Goal: Transaction & Acquisition: Purchase product/service

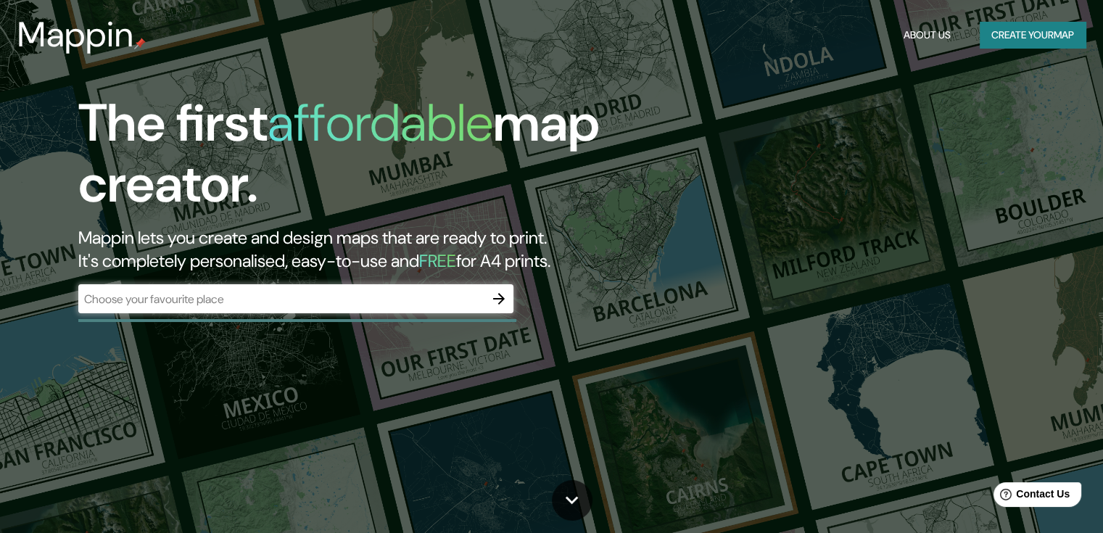
drag, startPoint x: 305, startPoint y: 307, endPoint x: 434, endPoint y: 289, distance: 130.2
click at [305, 307] on div "​" at bounding box center [295, 298] width 435 height 29
click at [493, 295] on icon "button" at bounding box center [498, 298] width 17 height 17
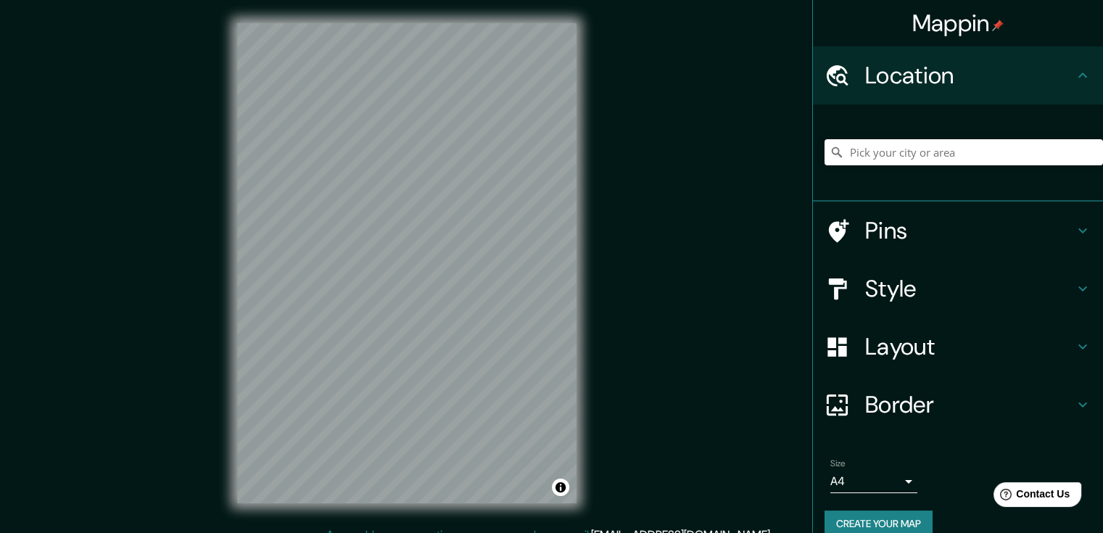
click at [917, 342] on h4 "Layout" at bounding box center [969, 346] width 209 height 29
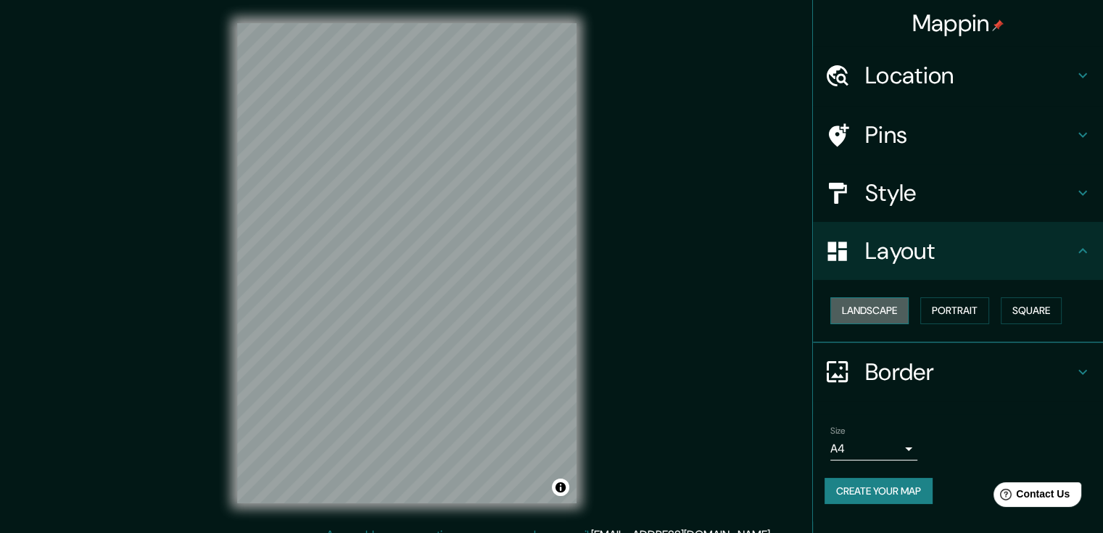
click at [893, 313] on button "Landscape" at bounding box center [869, 310] width 78 height 27
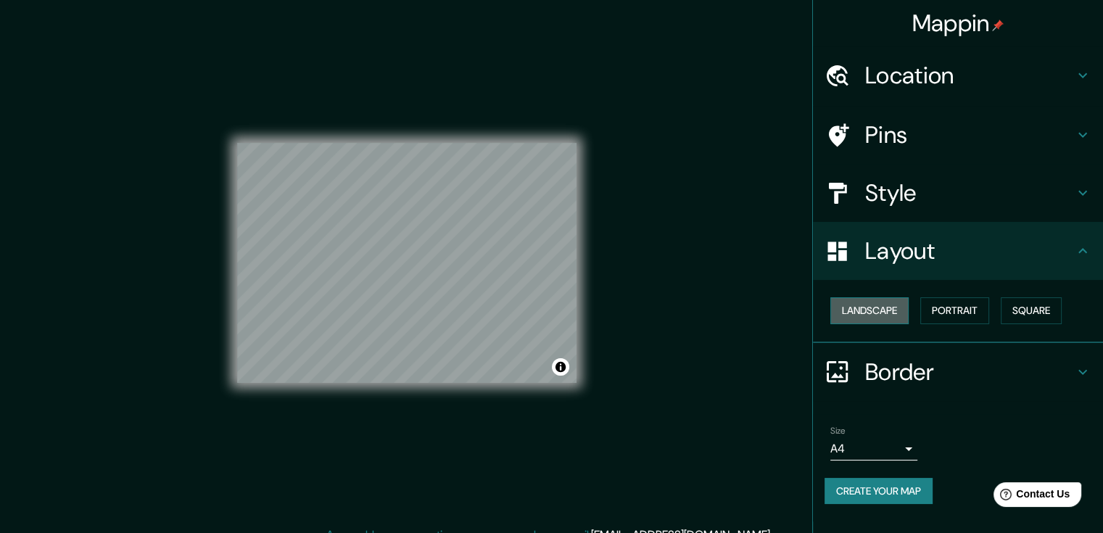
click at [893, 312] on button "Landscape" at bounding box center [869, 310] width 78 height 27
click at [958, 302] on button "Portrait" at bounding box center [954, 310] width 69 height 27
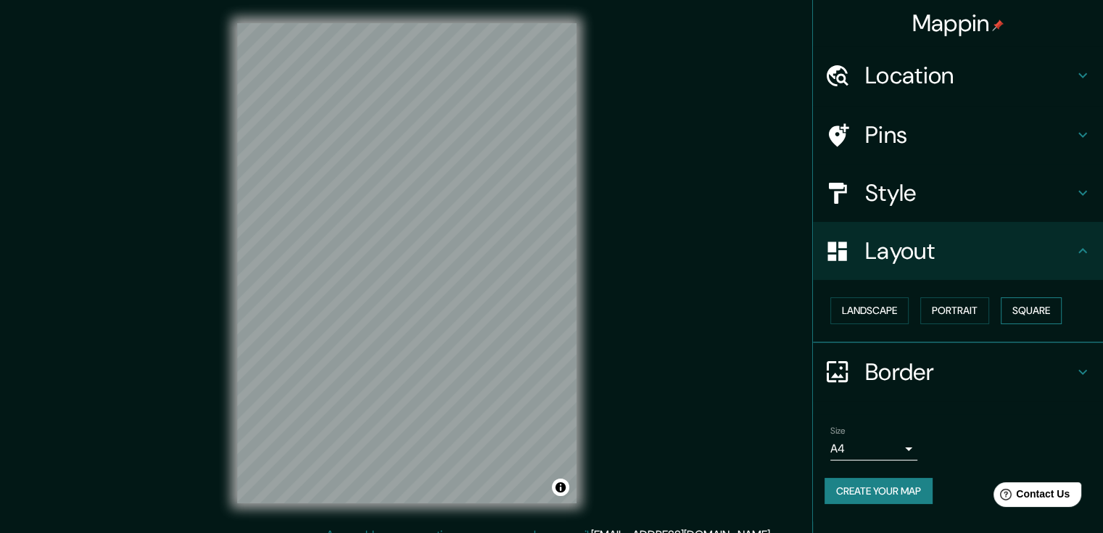
click at [1016, 305] on button "Square" at bounding box center [1031, 310] width 61 height 27
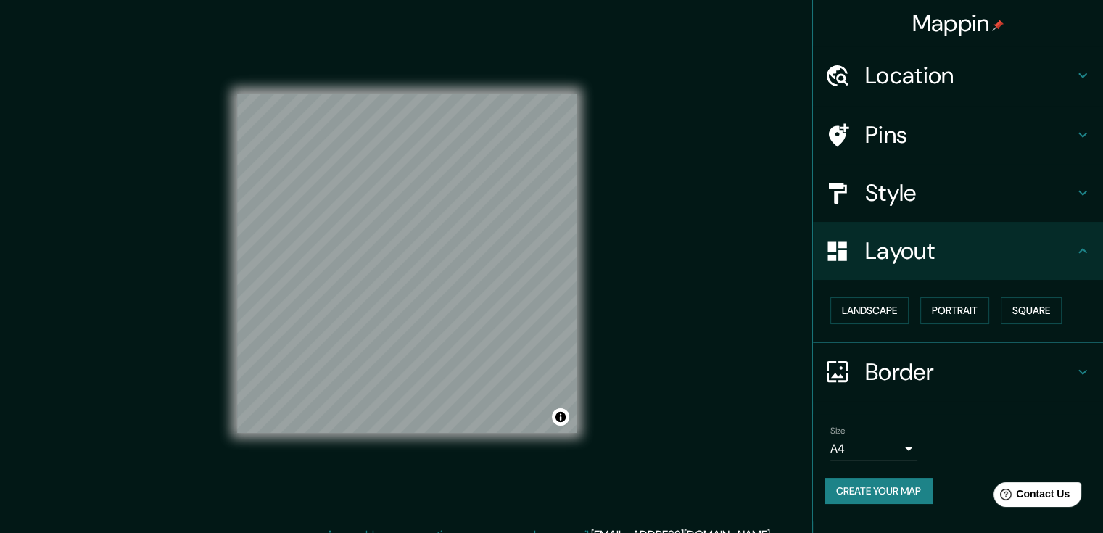
click at [913, 305] on div "Landscape [GEOGRAPHIC_DATA]" at bounding box center [963, 310] width 278 height 38
click at [907, 305] on button "Landscape" at bounding box center [869, 310] width 78 height 27
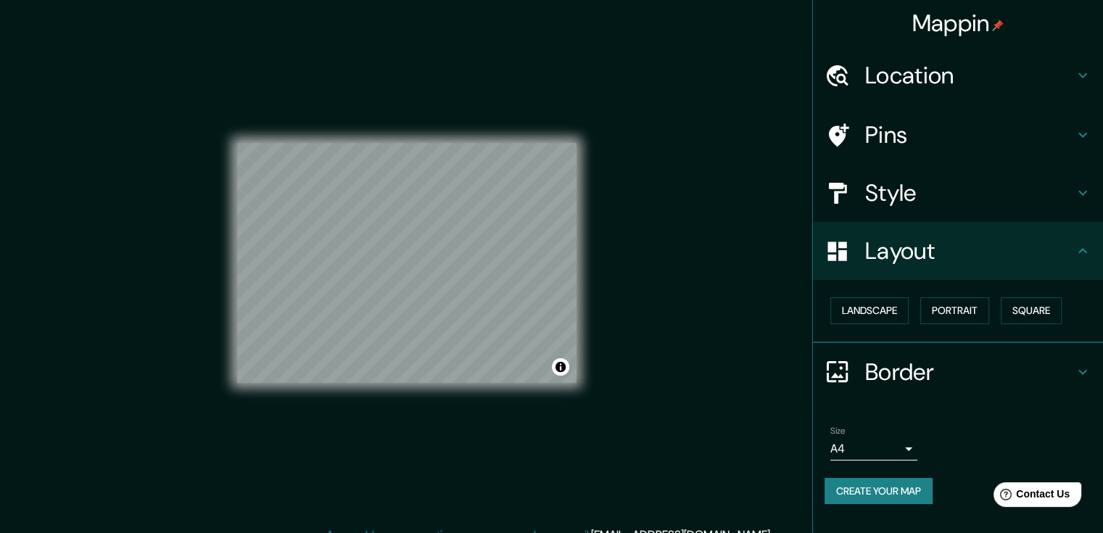
click at [925, 236] on h4 "Layout" at bounding box center [969, 250] width 209 height 29
click at [993, 194] on h4 "Style" at bounding box center [969, 192] width 209 height 29
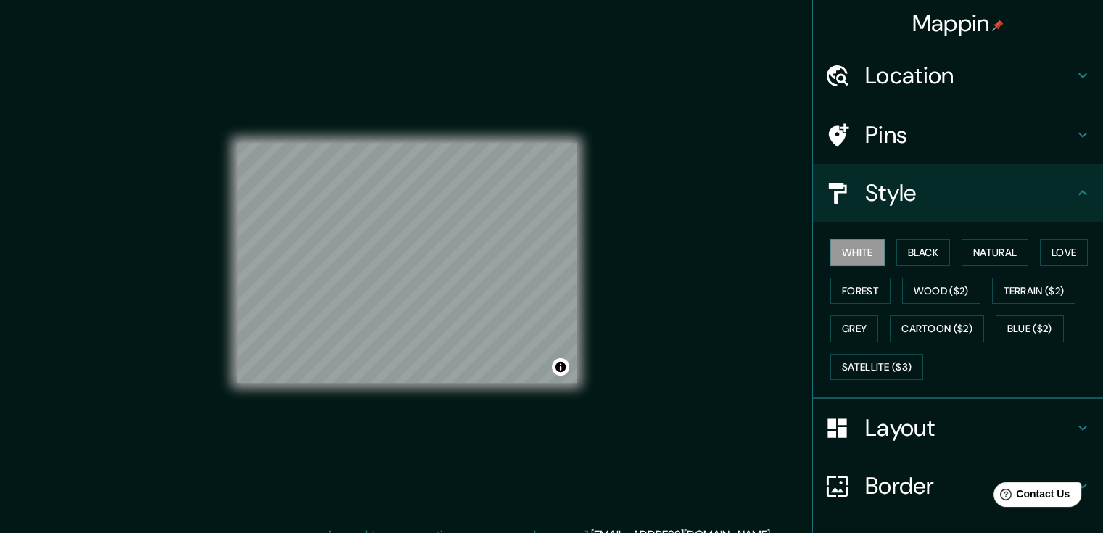
click at [914, 268] on div "White Black Natural Love Forest Wood ($2) Terrain ($2) Grey Cartoon ($2) Blue (…" at bounding box center [963, 309] width 278 height 152
click at [911, 258] on button "Black" at bounding box center [923, 252] width 54 height 27
click at [980, 261] on button "Natural" at bounding box center [994, 252] width 67 height 27
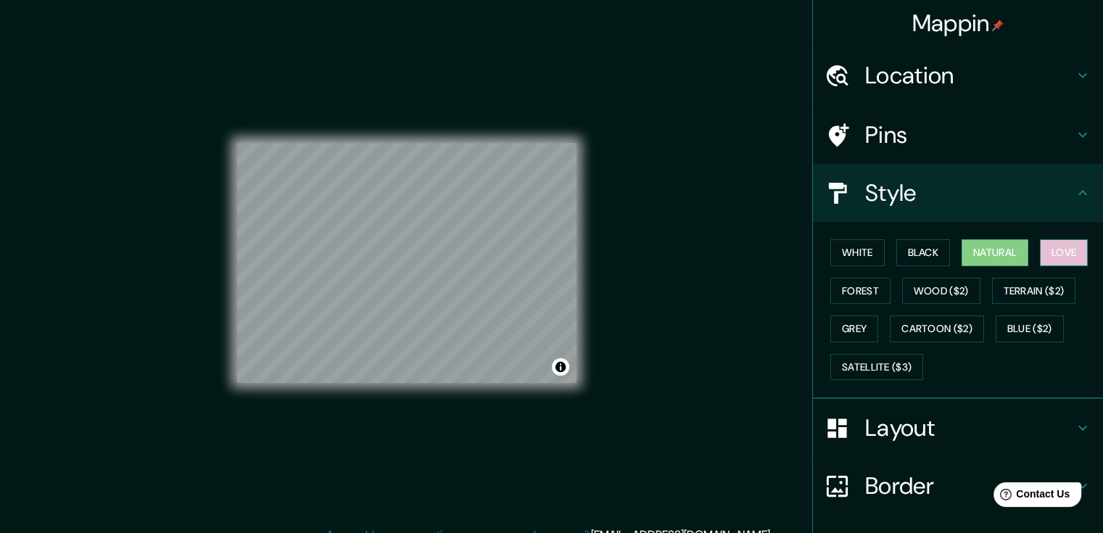
click at [1040, 260] on button "Love" at bounding box center [1064, 252] width 48 height 27
click at [1025, 296] on button "Terrain ($2)" at bounding box center [1034, 291] width 84 height 27
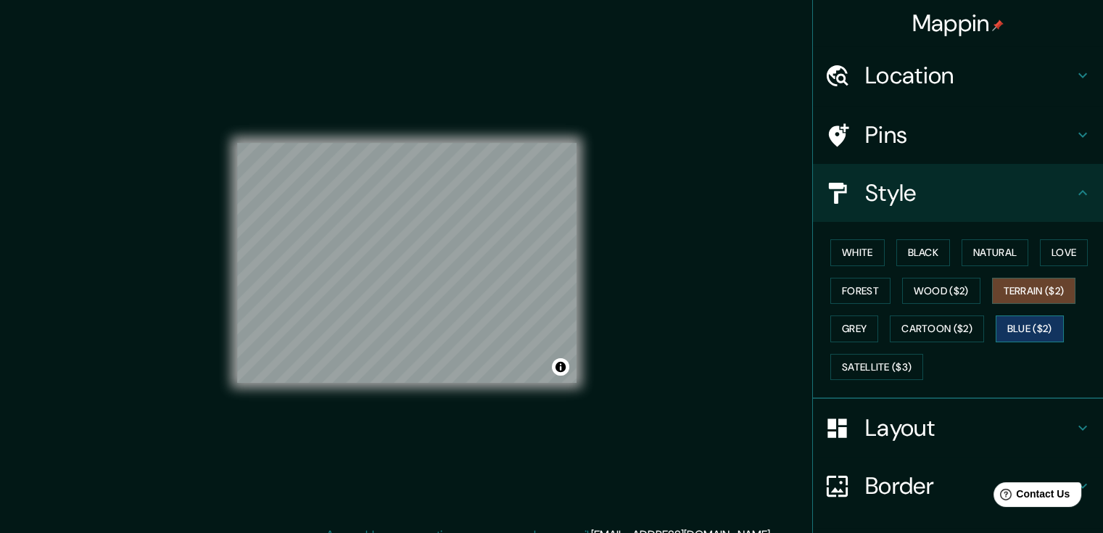
click at [1012, 335] on button "Blue ($2)" at bounding box center [1030, 328] width 68 height 27
click at [940, 333] on button "Cartoon ($2)" at bounding box center [937, 328] width 94 height 27
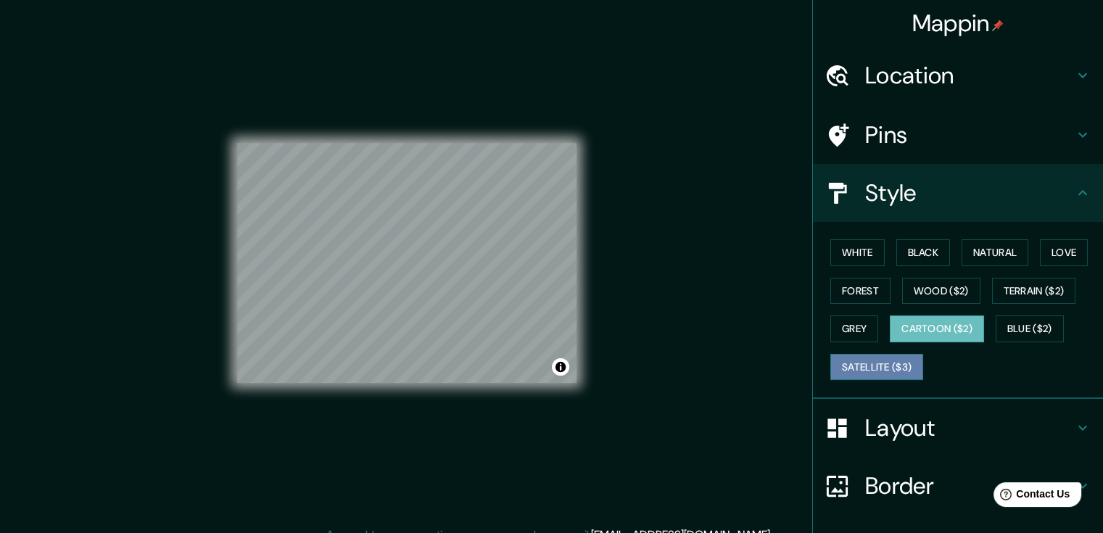
click at [872, 362] on button "Satellite ($3)" at bounding box center [876, 367] width 93 height 27
click at [917, 138] on h4 "Pins" at bounding box center [969, 134] width 209 height 29
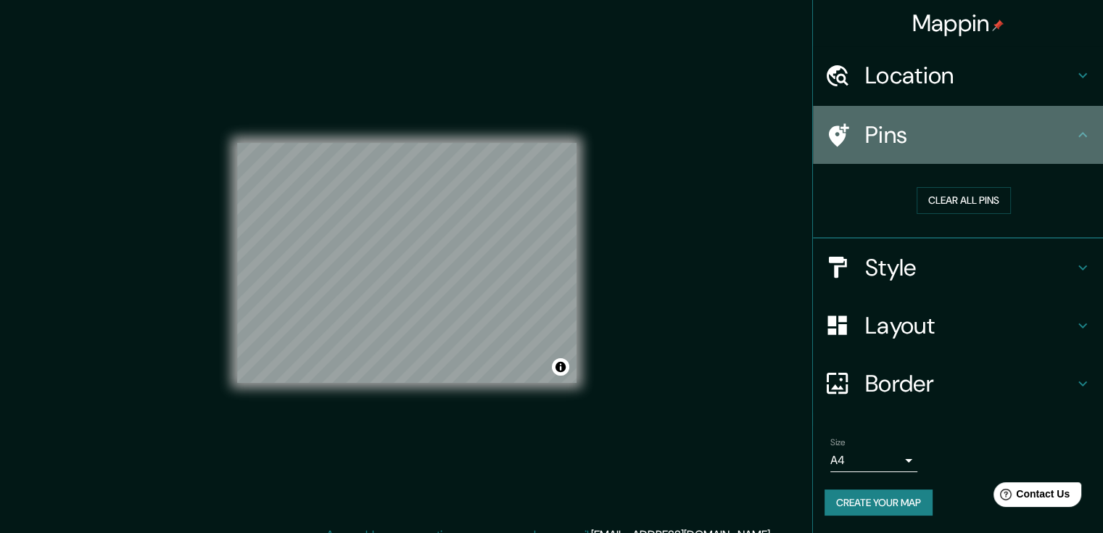
click at [917, 138] on h4 "Pins" at bounding box center [969, 134] width 209 height 29
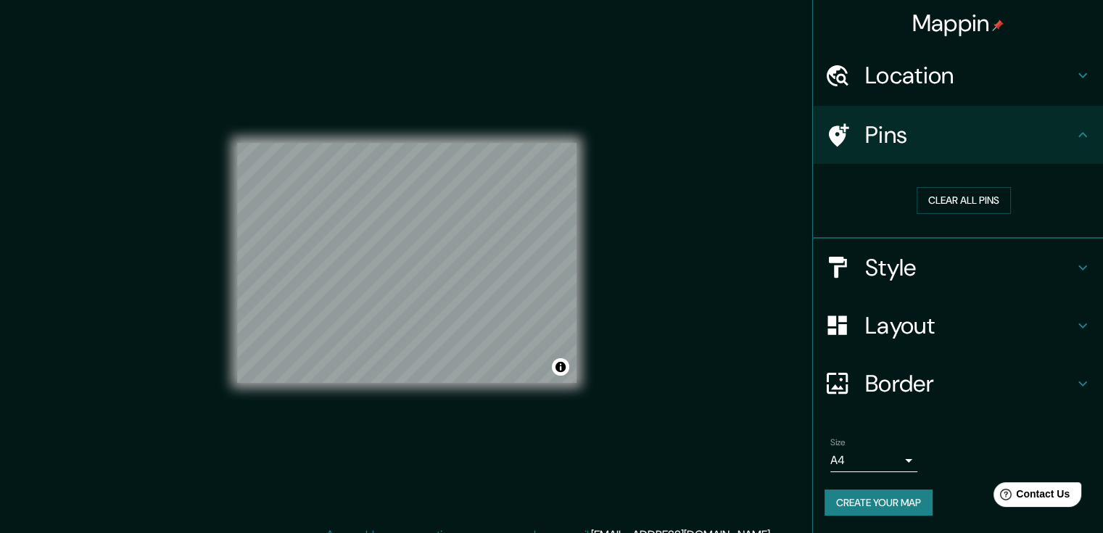
click at [913, 79] on h4 "Location" at bounding box center [969, 75] width 209 height 29
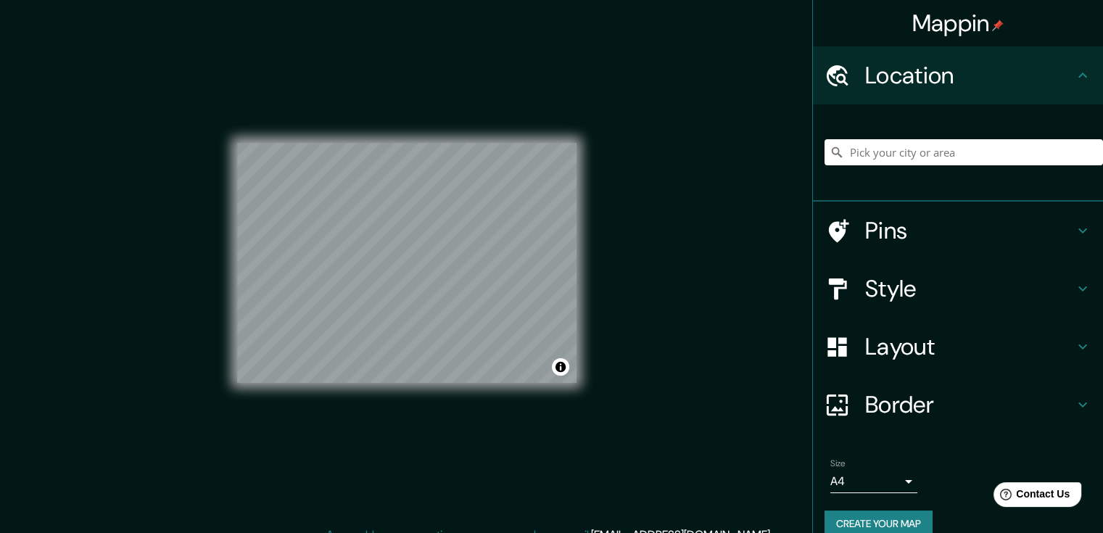
click at [914, 169] on div at bounding box center [963, 152] width 278 height 73
click at [901, 155] on input "Pick your city or area" at bounding box center [963, 152] width 278 height 26
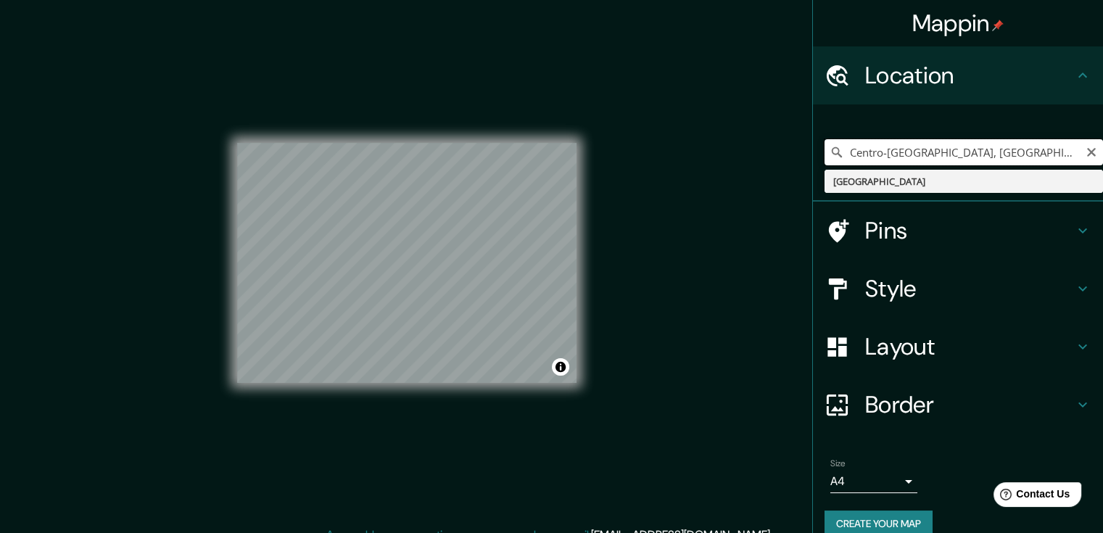
click at [993, 153] on input "Centro-[GEOGRAPHIC_DATA], [GEOGRAPHIC_DATA]" at bounding box center [963, 152] width 278 height 26
click at [993, 155] on input "Centro-[GEOGRAPHIC_DATA], [GEOGRAPHIC_DATA]" at bounding box center [963, 152] width 278 height 26
click at [993, 149] on input "Centro-[GEOGRAPHIC_DATA], [GEOGRAPHIC_DATA]" at bounding box center [963, 152] width 278 height 26
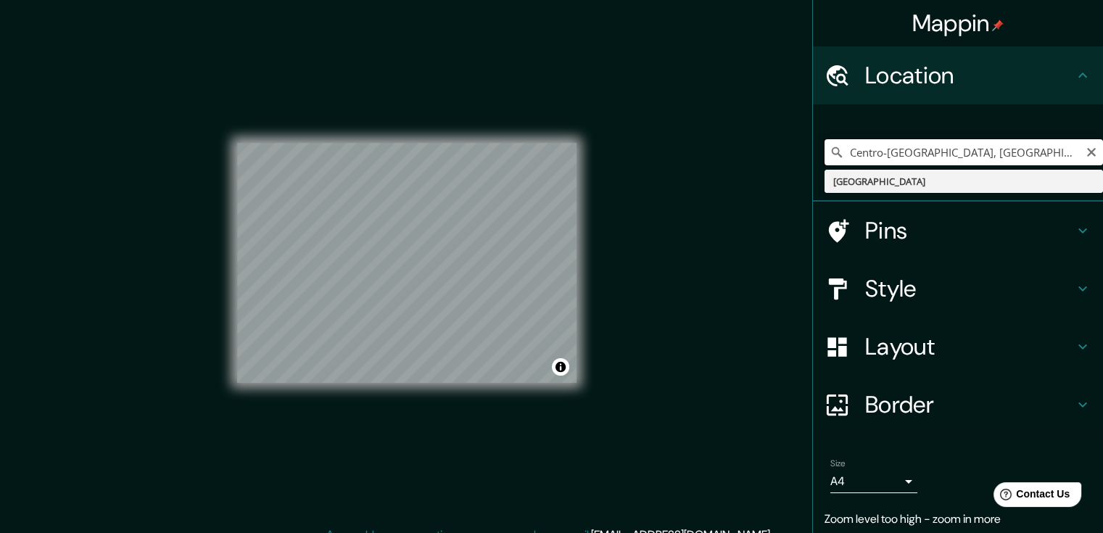
click at [993, 149] on input "Centro-[GEOGRAPHIC_DATA], [GEOGRAPHIC_DATA]" at bounding box center [963, 152] width 278 height 26
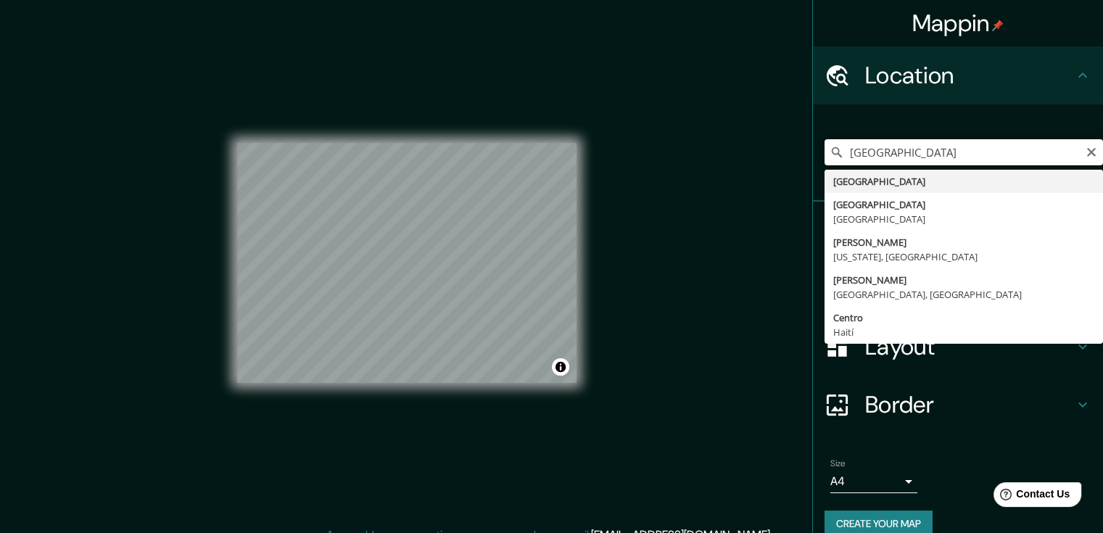
click at [1011, 147] on input "[GEOGRAPHIC_DATA]" at bounding box center [963, 152] width 278 height 26
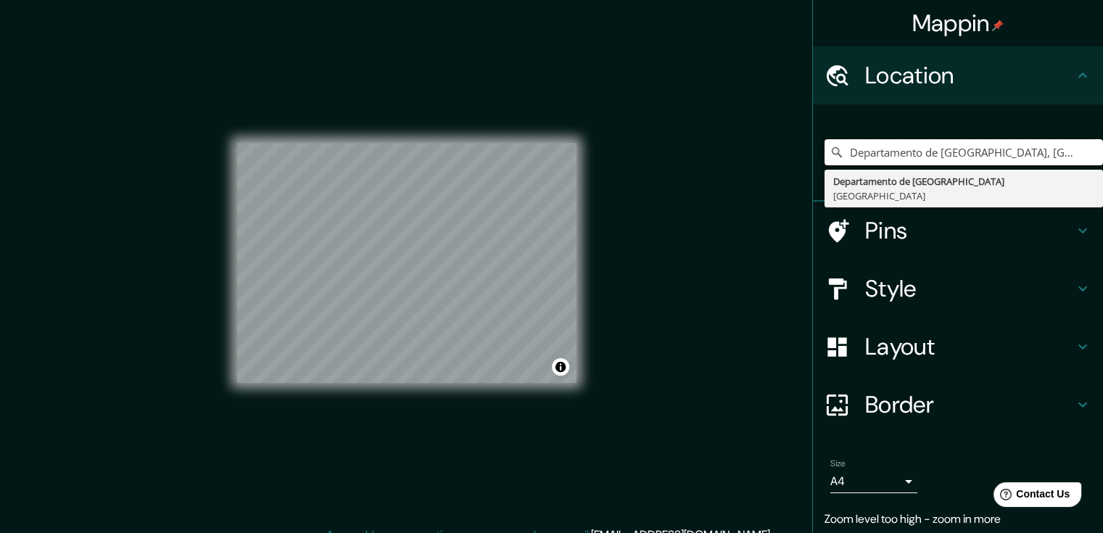
drag, startPoint x: 990, startPoint y: 156, endPoint x: 1108, endPoint y: 179, distance: 119.7
click at [1102, 179] on html "Mappin Location [GEOGRAPHIC_DATA][DATE], [GEOGRAPHIC_DATA] Departamento de [GEO…" at bounding box center [551, 266] width 1103 height 533
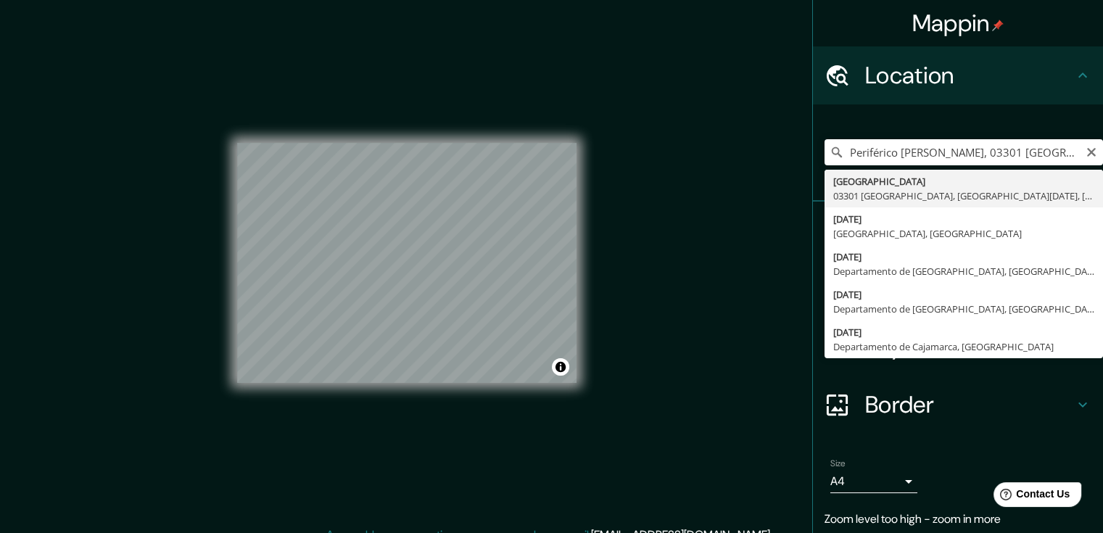
type input "[GEOGRAPHIC_DATA] [GEOGRAPHIC_DATA], [GEOGRAPHIC_DATA][DATE], [GEOGRAPHIC_DATA]"
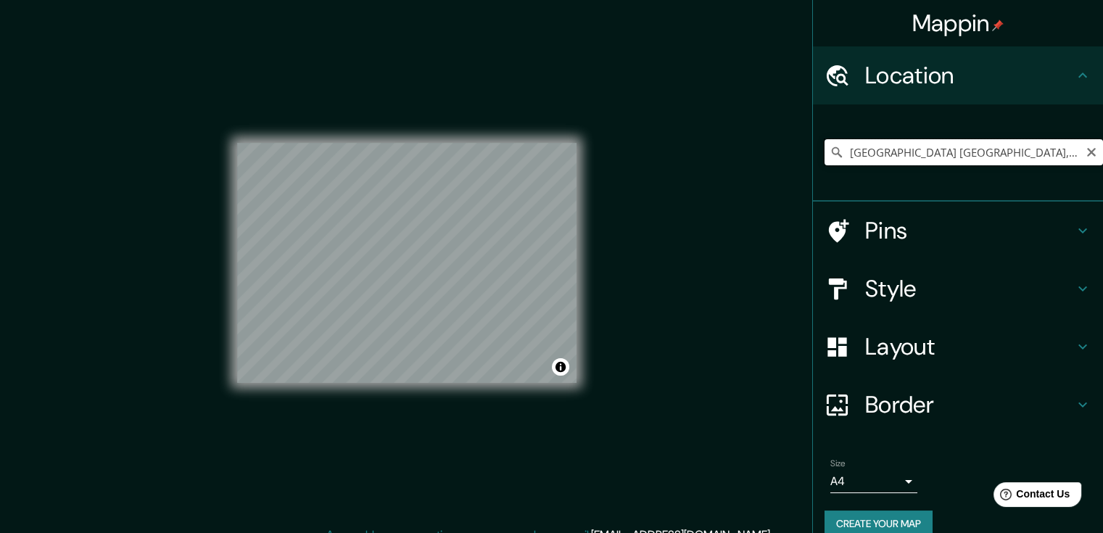
click at [1040, 158] on input "[GEOGRAPHIC_DATA] [GEOGRAPHIC_DATA], [GEOGRAPHIC_DATA][DATE], [GEOGRAPHIC_DATA]" at bounding box center [963, 152] width 278 height 26
click at [1087, 154] on icon "Clear" at bounding box center [1091, 152] width 9 height 9
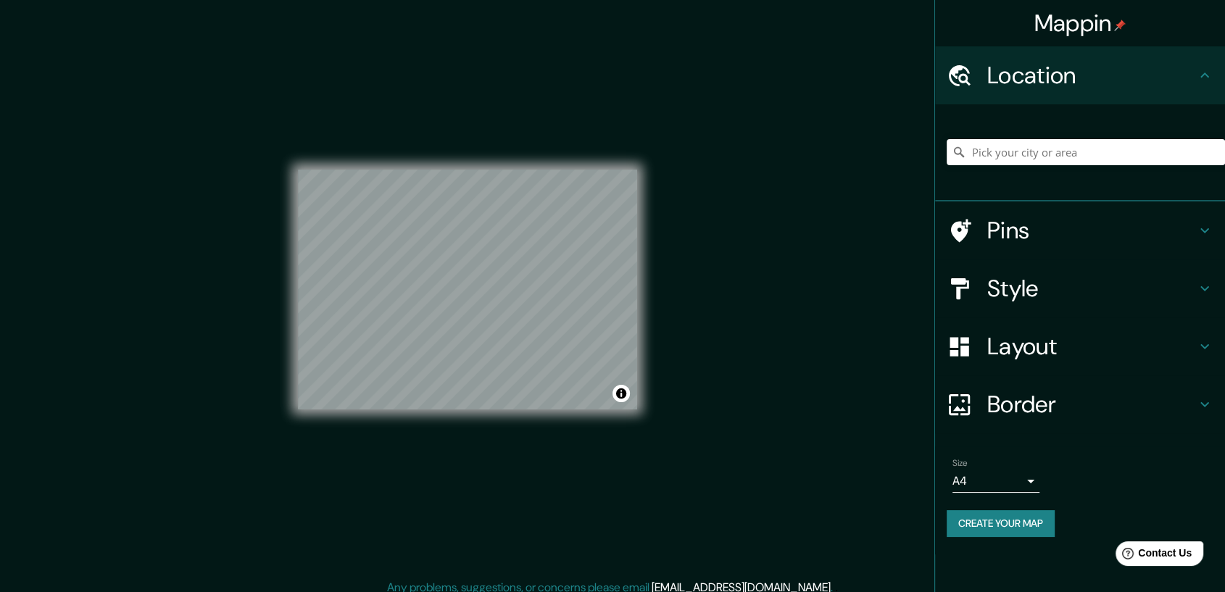
drag, startPoint x: 1088, startPoint y: 0, endPoint x: 777, endPoint y: 339, distance: 459.3
click at [777, 339] on div "Mappin Location Pins Style Layout Border Choose a border. Hint : you can make l…" at bounding box center [612, 301] width 1225 height 603
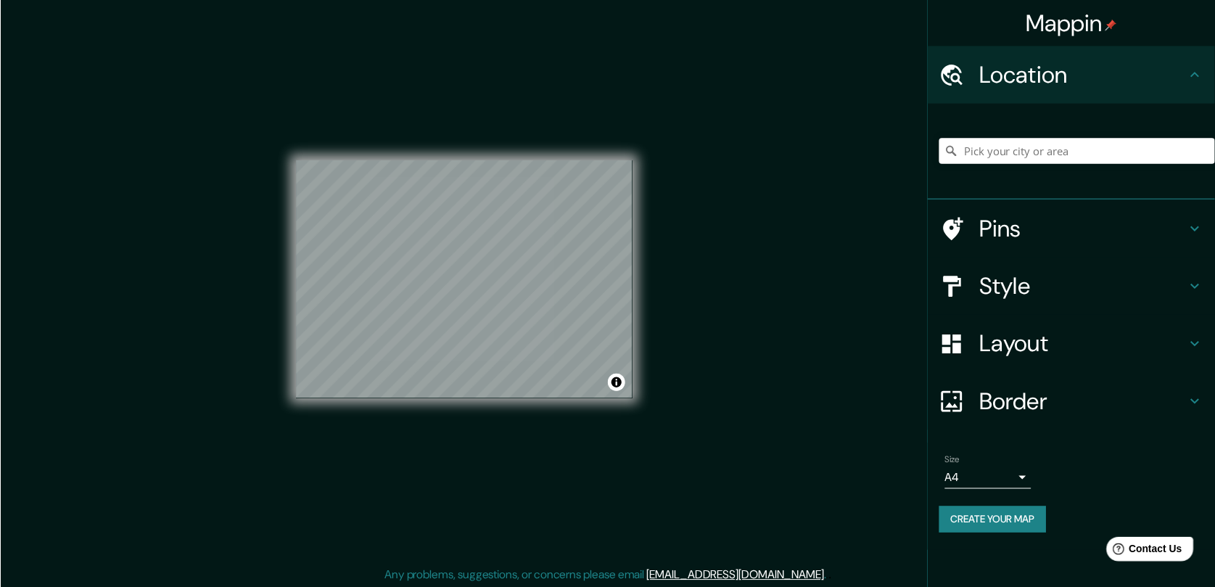
scroll to position [10, 0]
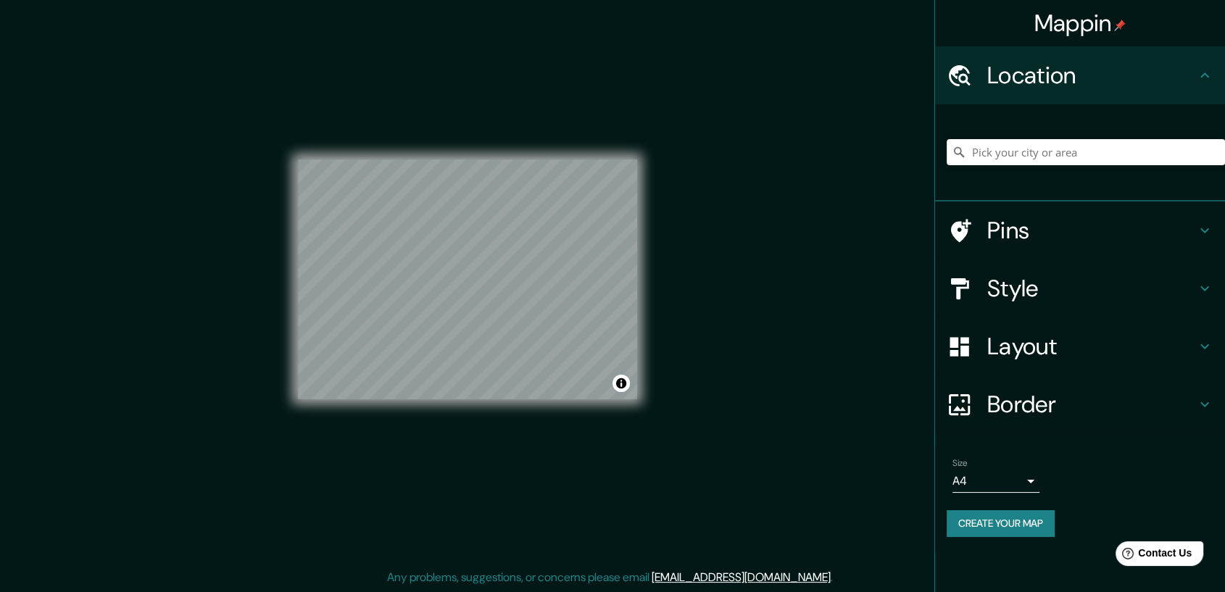
click at [1102, 405] on h4 "Border" at bounding box center [1092, 404] width 209 height 29
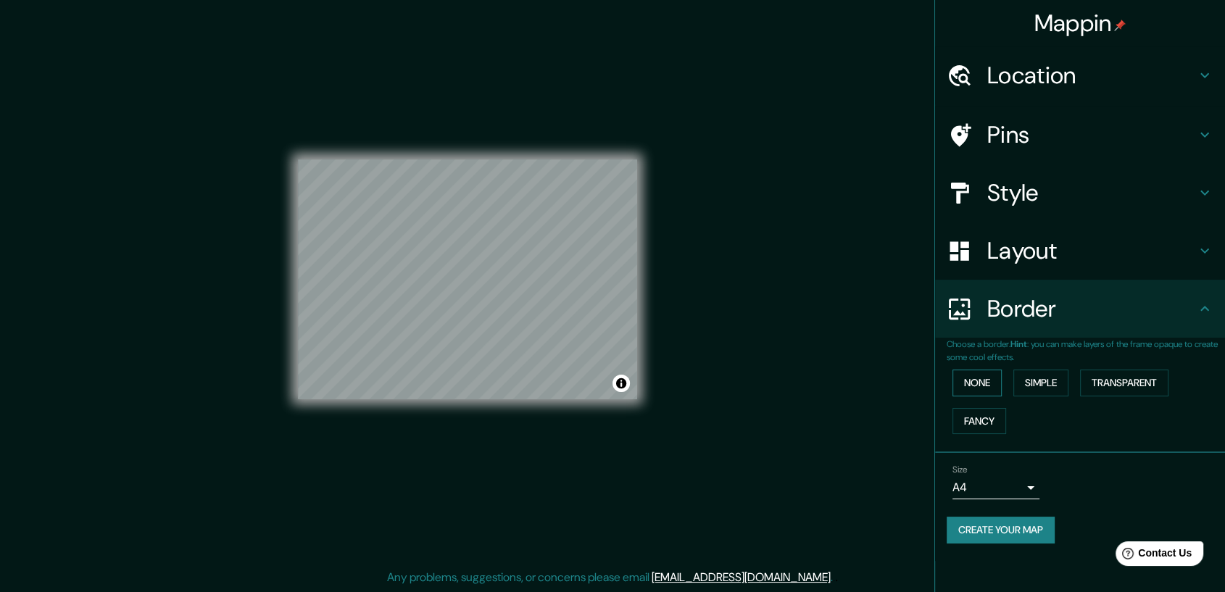
click at [963, 387] on button "None" at bounding box center [977, 383] width 49 height 27
click at [1024, 397] on div "None Simple Transparent Fancy" at bounding box center [1086, 402] width 278 height 76
click at [1033, 384] on button "Simple" at bounding box center [1041, 383] width 55 height 27
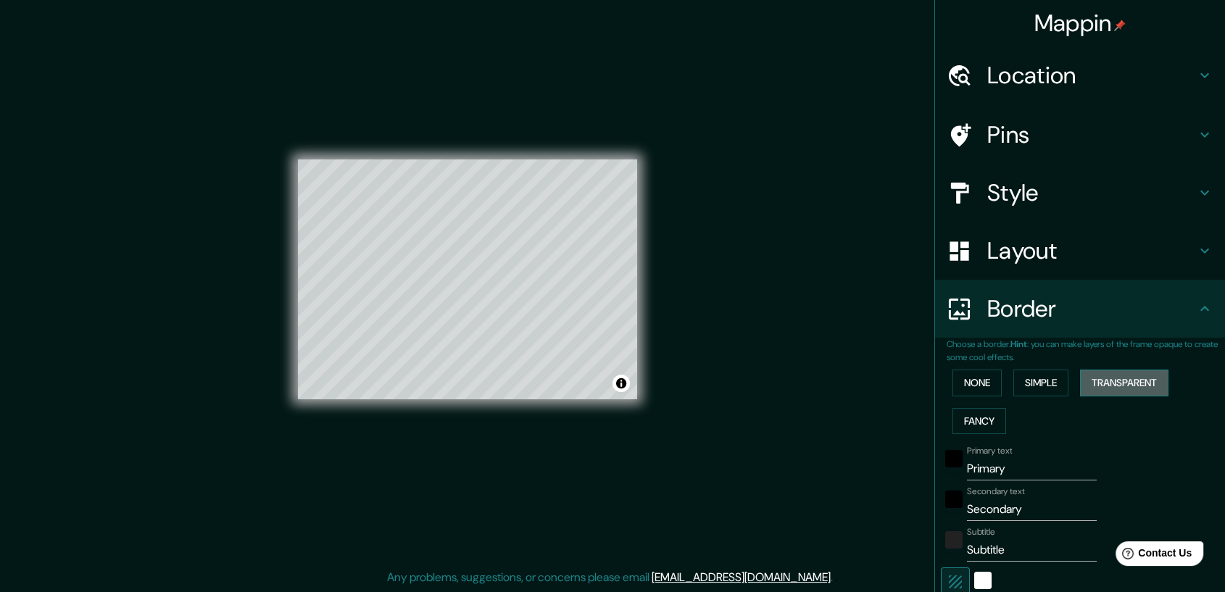
click at [1102, 389] on button "Transparent" at bounding box center [1124, 383] width 88 height 27
click at [1022, 421] on div "None Simple Transparent Fancy" at bounding box center [1086, 402] width 278 height 76
click at [1009, 415] on div "None Simple Transparent Fancy" at bounding box center [1086, 402] width 278 height 76
click at [988, 410] on button "Fancy" at bounding box center [980, 421] width 54 height 27
click at [967, 379] on button "None" at bounding box center [977, 383] width 49 height 27
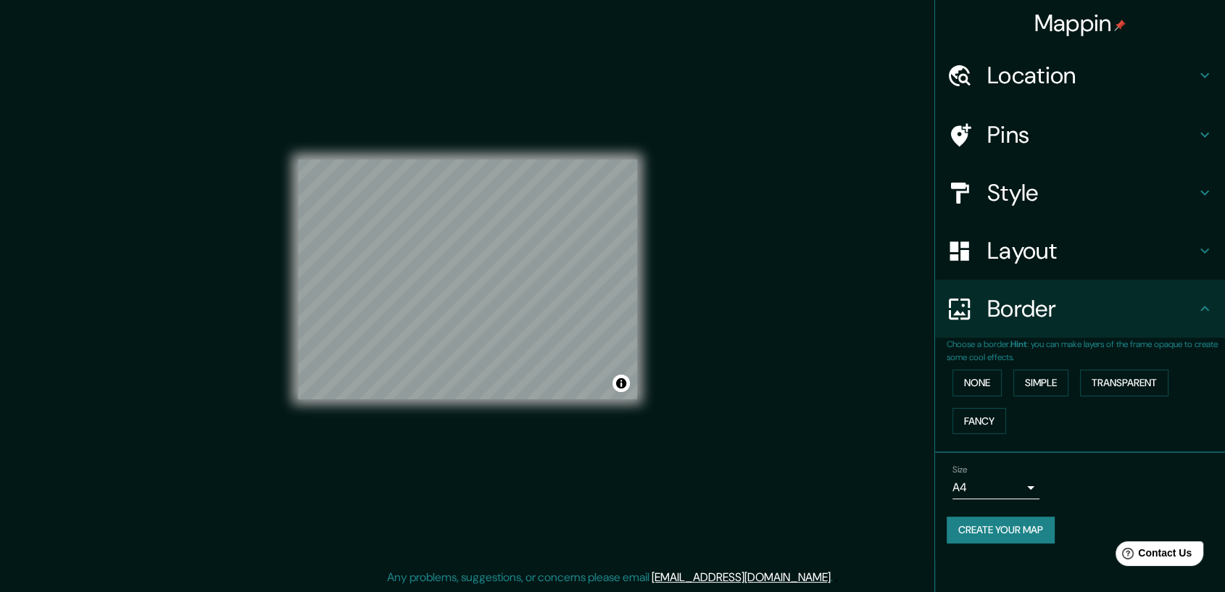
click at [1102, 303] on h4 "Border" at bounding box center [1092, 308] width 209 height 29
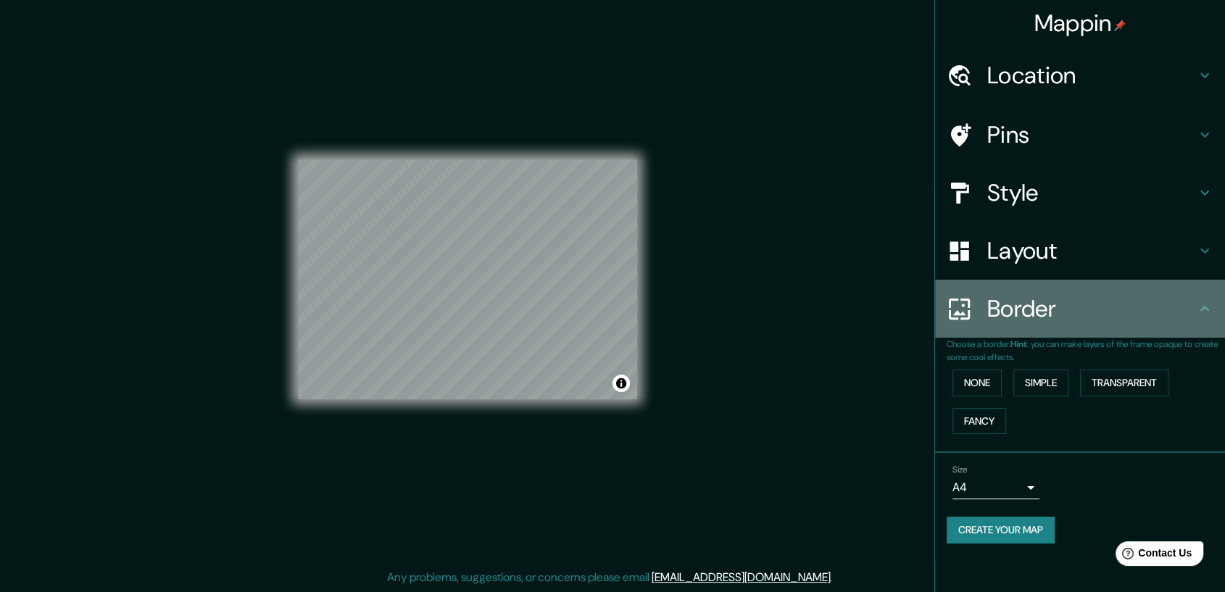
click at [1102, 320] on h4 "Border" at bounding box center [1092, 308] width 209 height 29
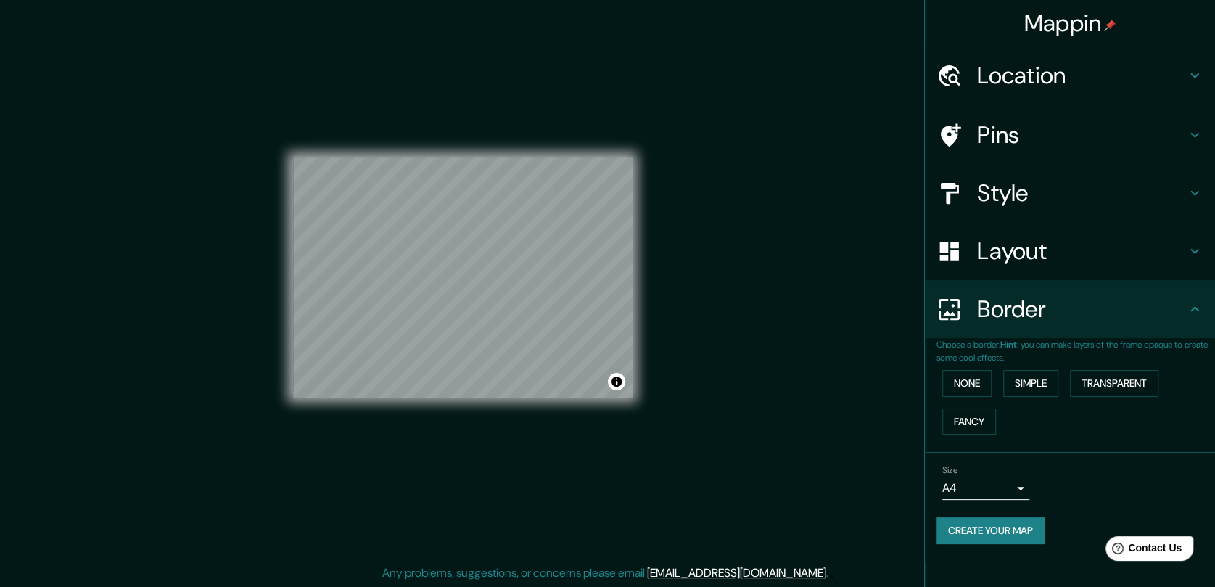
scroll to position [11, 0]
click at [1058, 175] on div "Style" at bounding box center [1069, 193] width 290 height 58
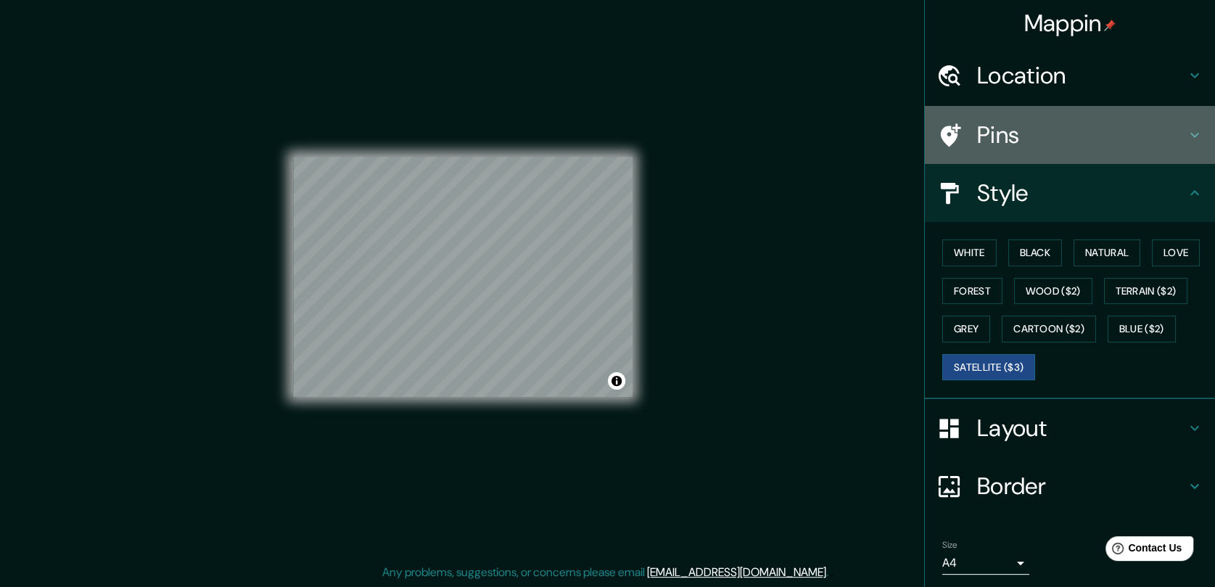
click at [1024, 149] on h4 "Pins" at bounding box center [1081, 134] width 209 height 29
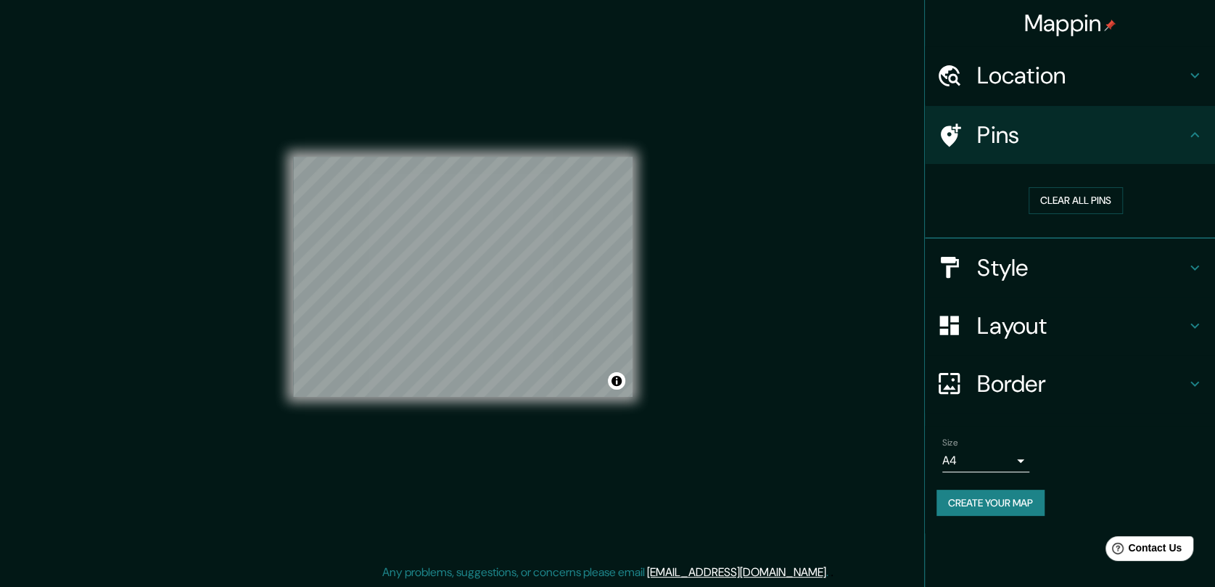
click at [1034, 70] on h4 "Location" at bounding box center [1081, 75] width 209 height 29
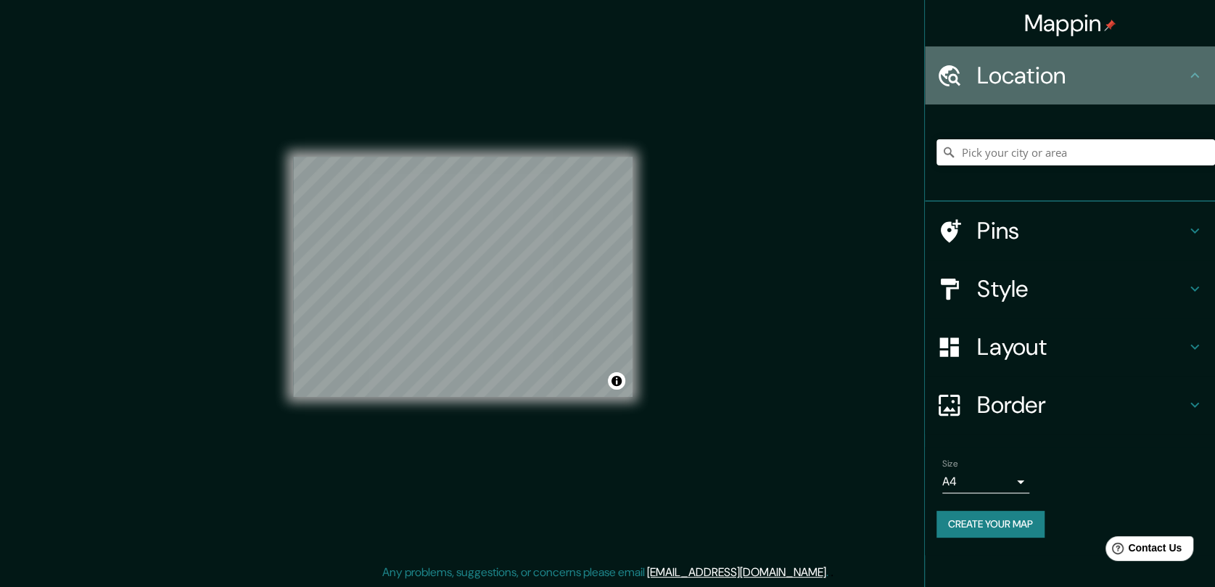
click at [1034, 70] on h4 "Location" at bounding box center [1081, 75] width 209 height 29
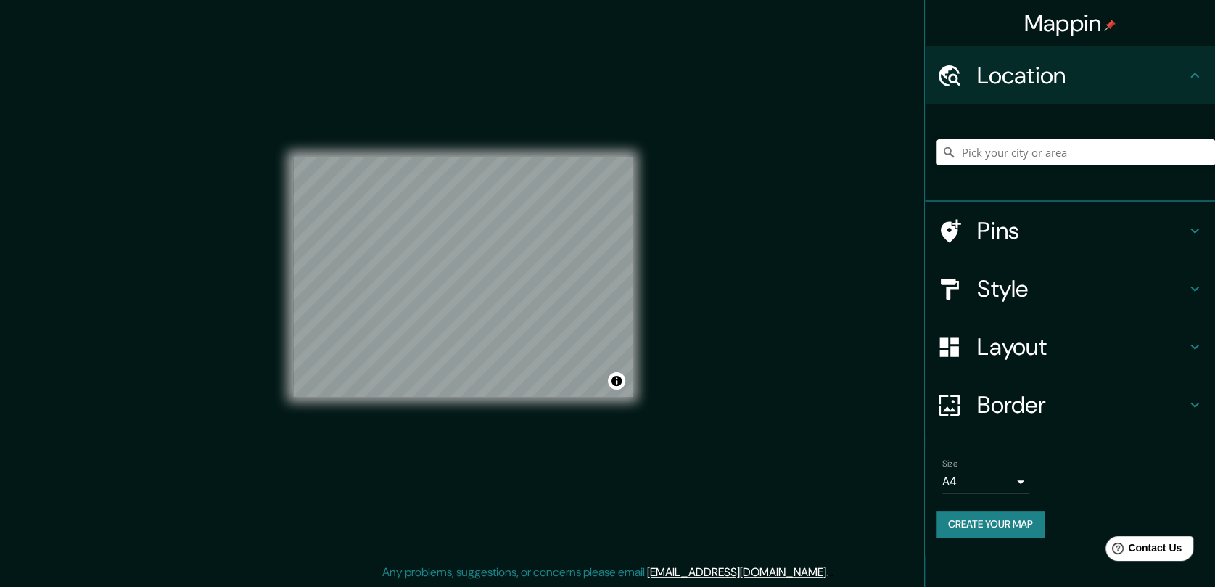
click at [1027, 364] on div "Layout" at bounding box center [1069, 347] width 290 height 58
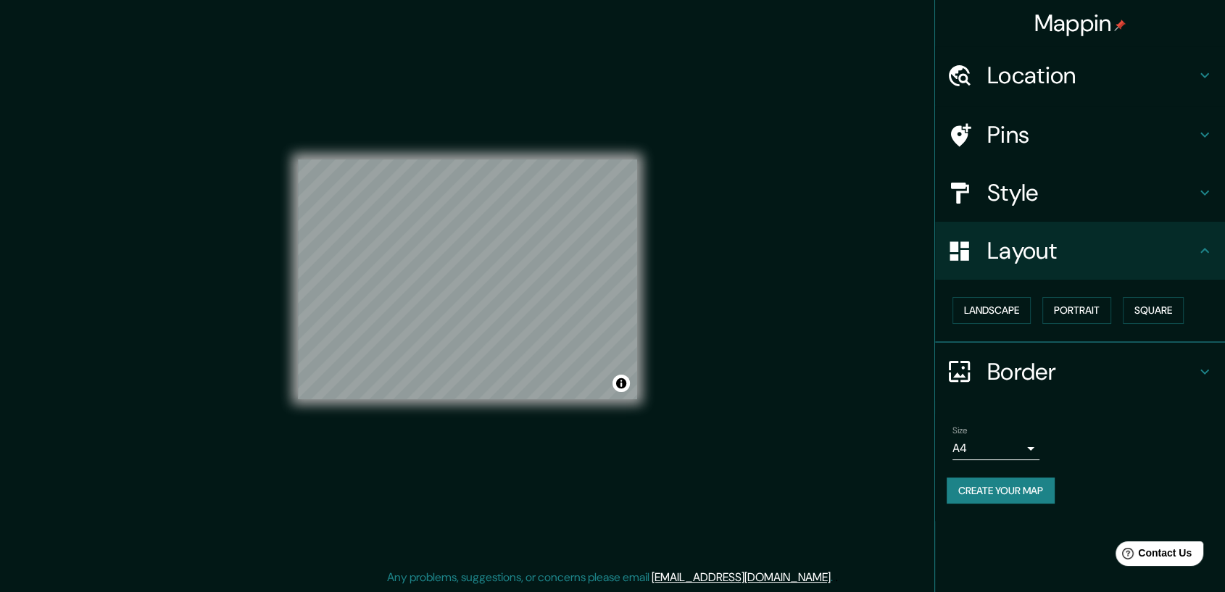
scroll to position [0, 0]
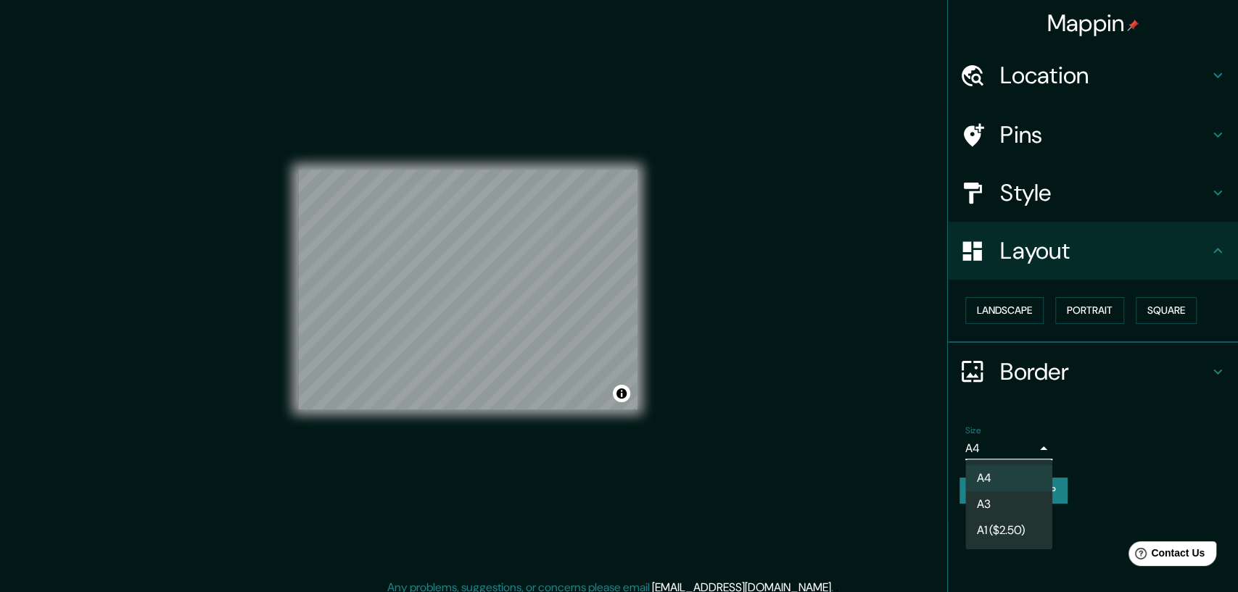
click at [1024, 445] on body "Mappin Location Pins Style Layout Landscape Portrait Square Border Choose a bor…" at bounding box center [619, 296] width 1238 height 592
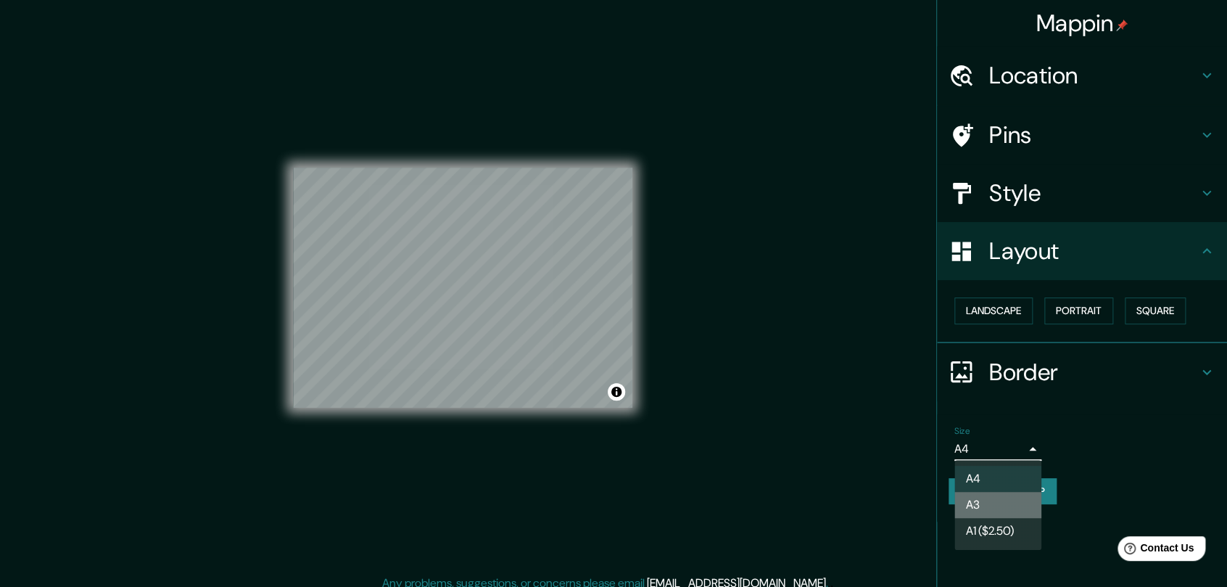
click at [998, 507] on li "A3" at bounding box center [997, 505] width 87 height 26
type input "a4"
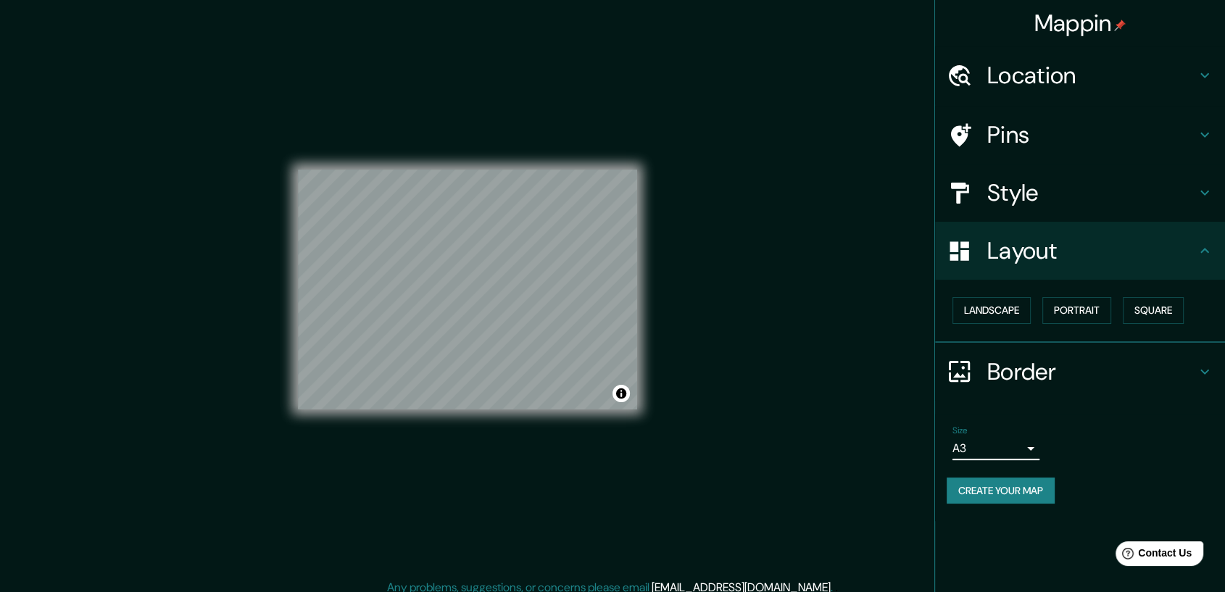
click at [1081, 263] on h4 "Layout" at bounding box center [1092, 250] width 209 height 29
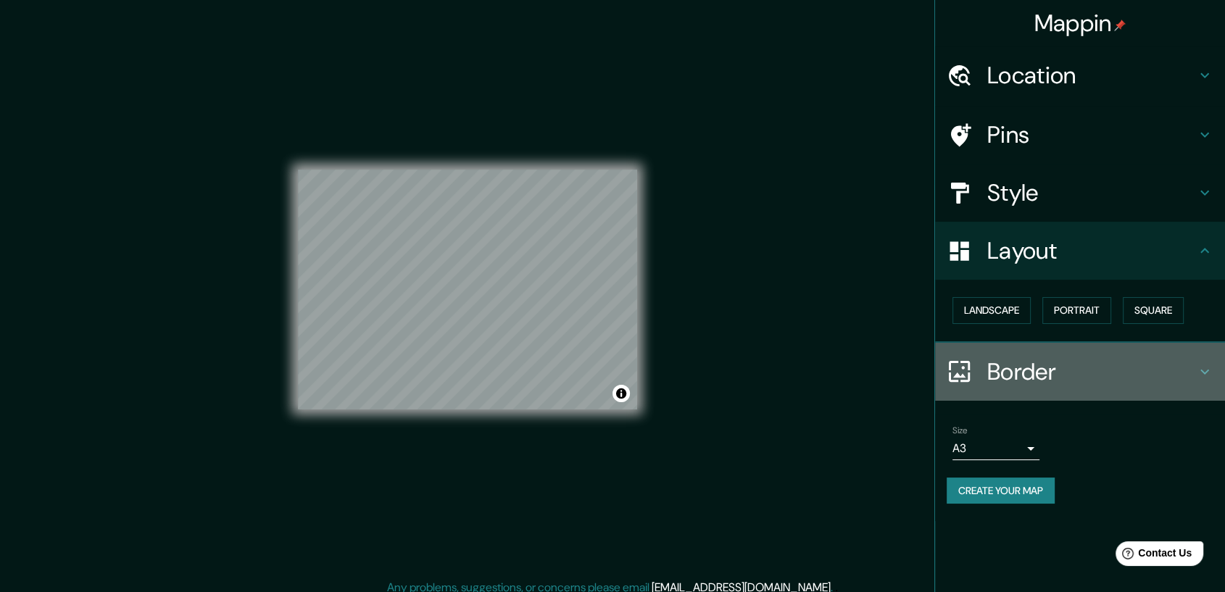
click at [1074, 368] on h4 "Border" at bounding box center [1092, 371] width 209 height 29
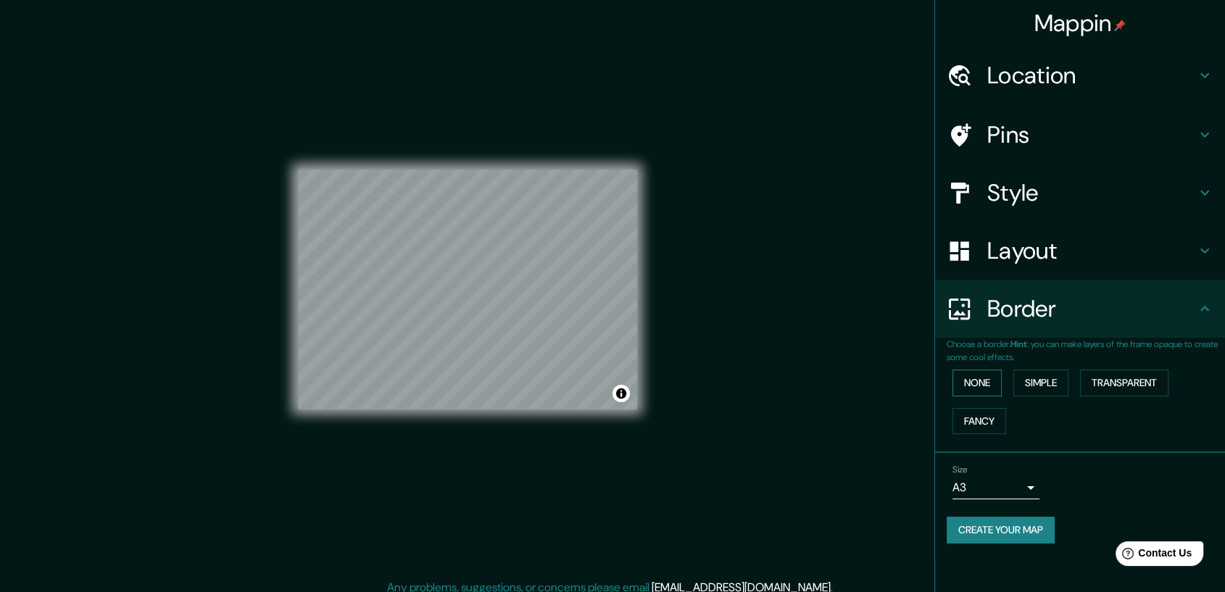
click at [975, 386] on button "None" at bounding box center [977, 383] width 49 height 27
click at [1055, 256] on h4 "Layout" at bounding box center [1092, 250] width 209 height 29
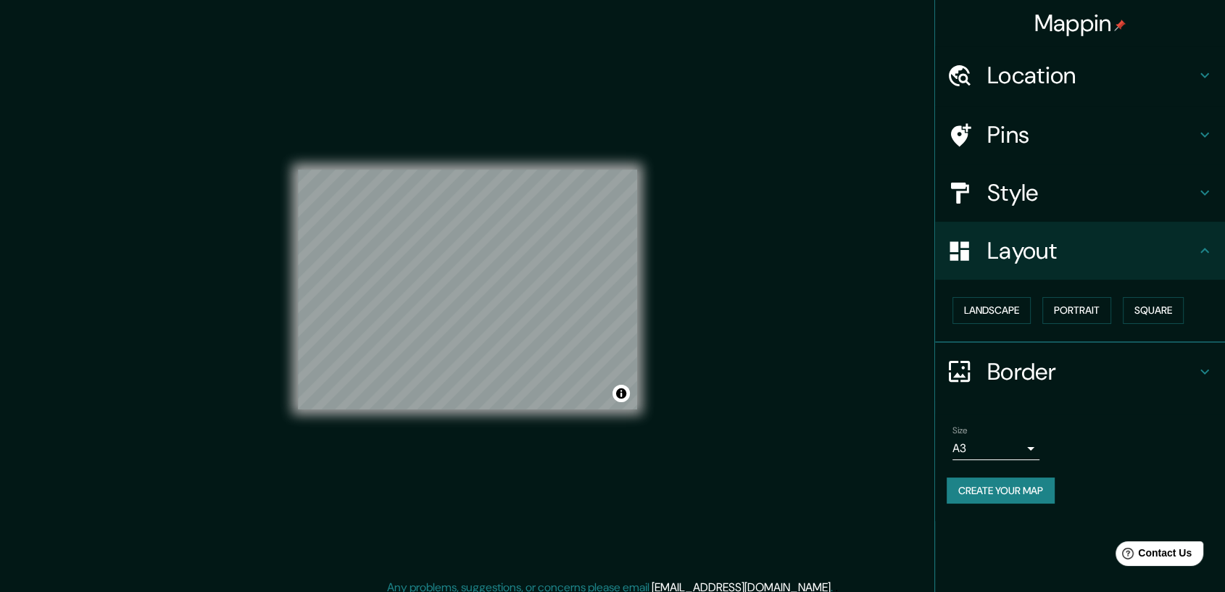
click at [1033, 181] on h4 "Style" at bounding box center [1092, 192] width 209 height 29
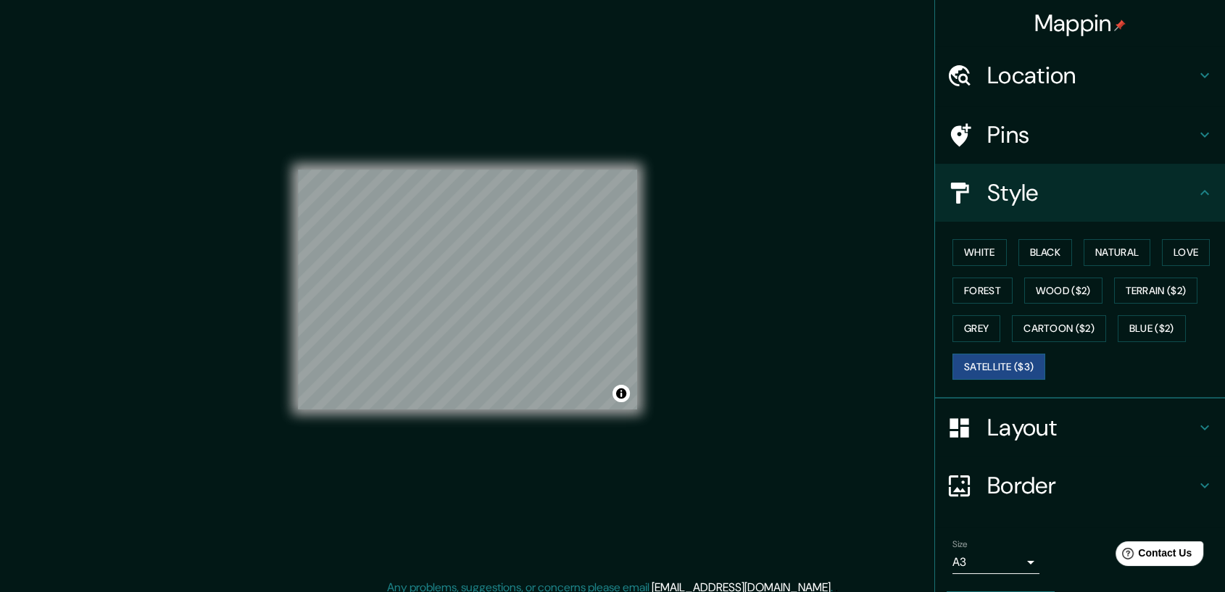
click at [1038, 190] on h4 "Style" at bounding box center [1092, 192] width 209 height 29
click at [987, 255] on button "White" at bounding box center [980, 252] width 54 height 27
click at [1022, 252] on button "Black" at bounding box center [1046, 252] width 54 height 27
click at [1088, 254] on button "Natural" at bounding box center [1117, 252] width 67 height 27
click at [1102, 262] on button "Love" at bounding box center [1186, 252] width 48 height 27
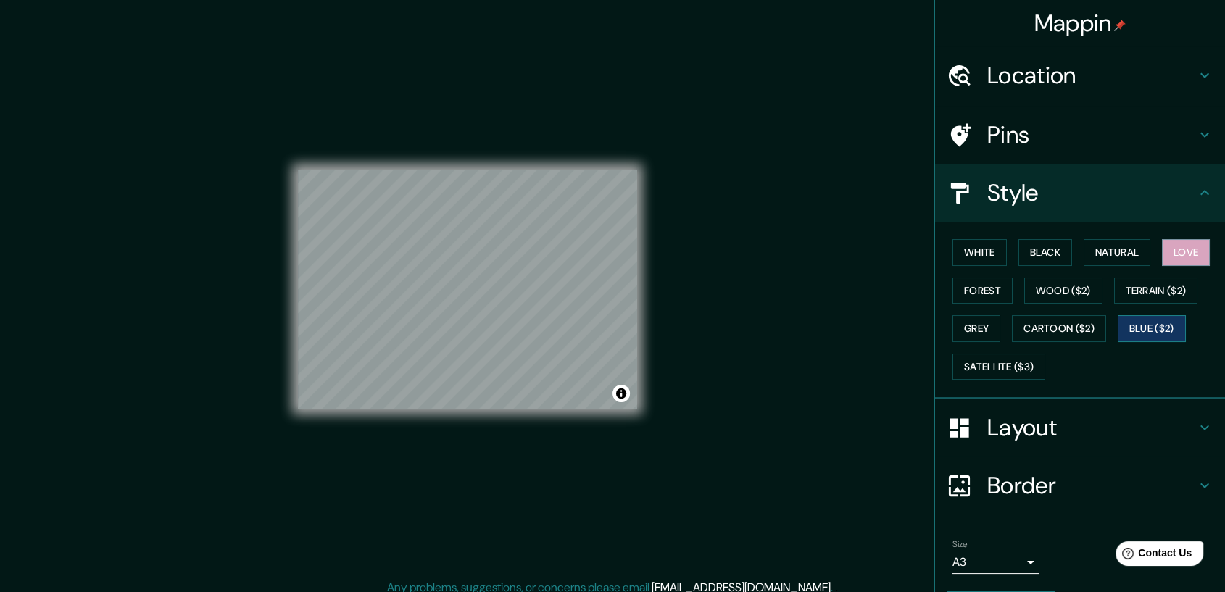
click at [1102, 334] on button "Blue ($2)" at bounding box center [1152, 328] width 68 height 27
click at [988, 329] on button "Grey" at bounding box center [977, 328] width 48 height 27
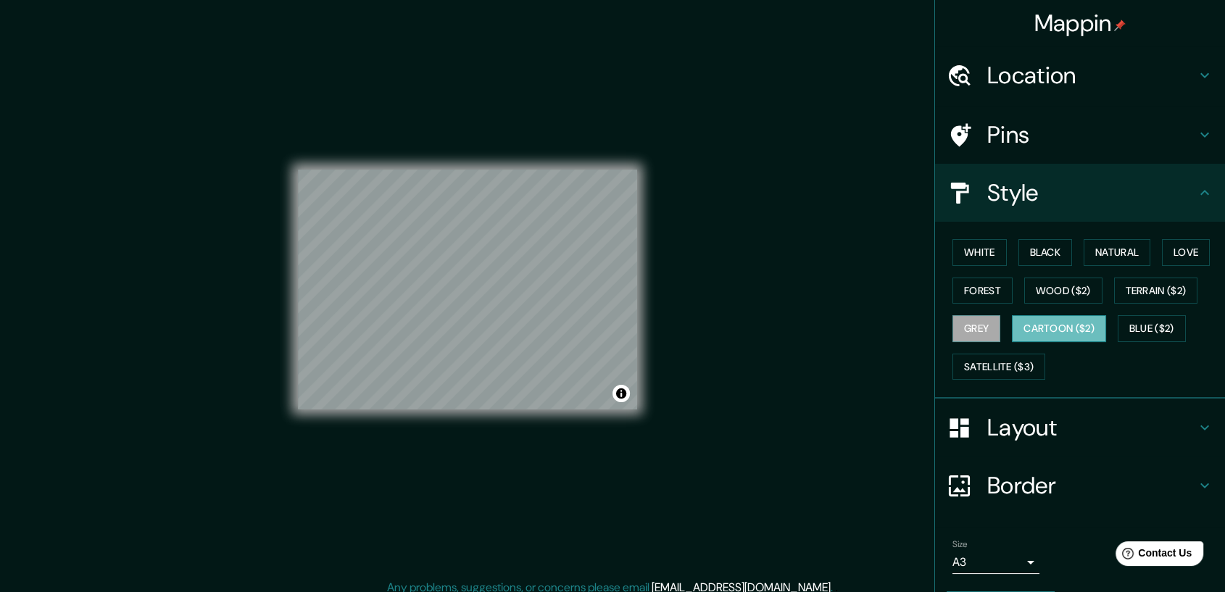
click at [1048, 335] on button "Cartoon ($2)" at bounding box center [1059, 328] width 94 height 27
click at [978, 244] on button "White" at bounding box center [980, 252] width 54 height 27
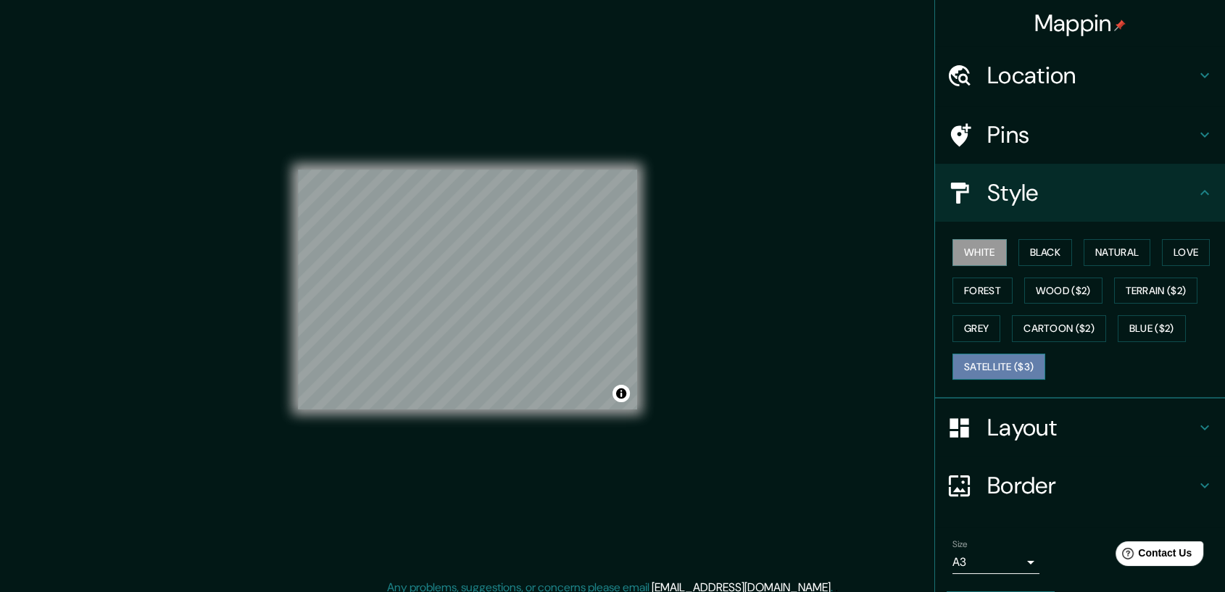
click at [983, 367] on button "Satellite ($3)" at bounding box center [999, 367] width 93 height 27
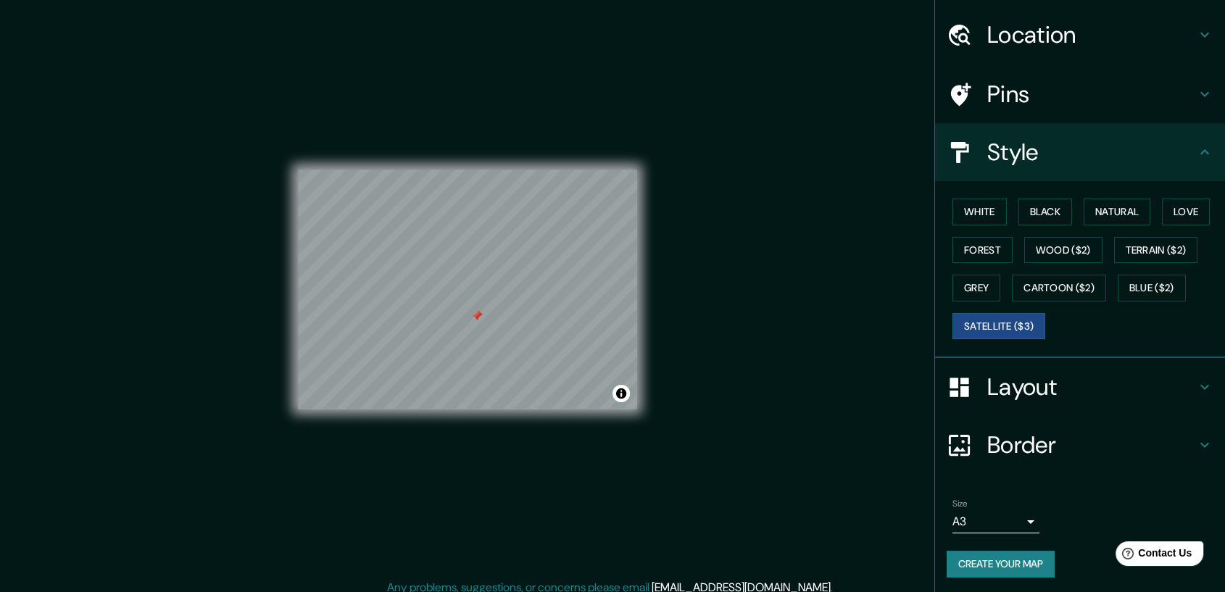
scroll to position [41, 0]
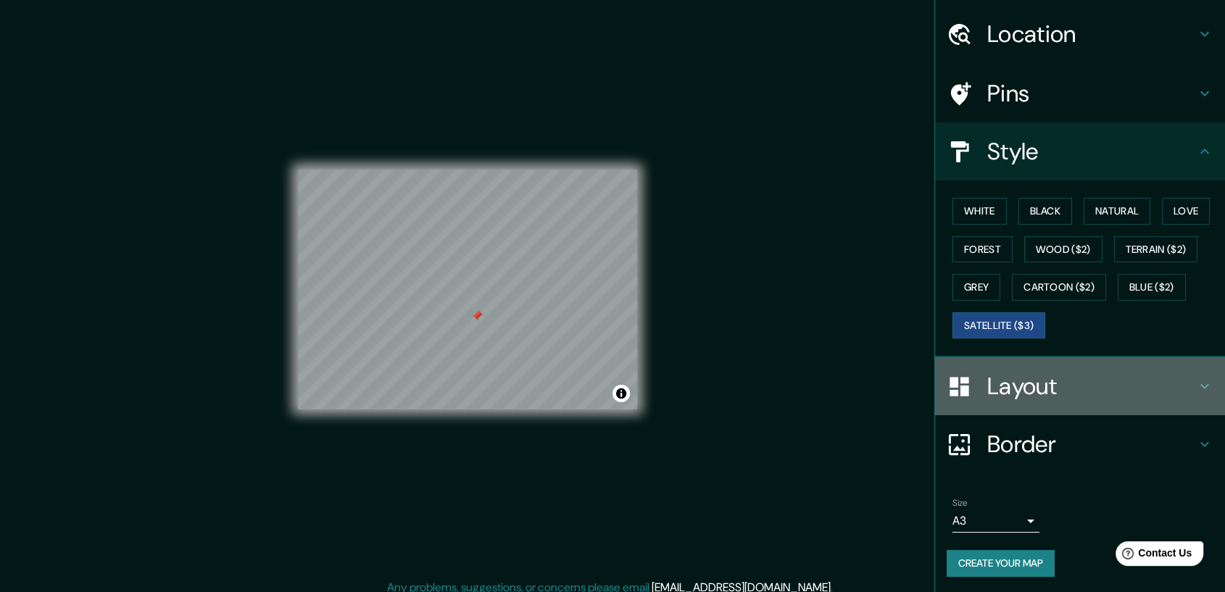
click at [1025, 384] on h4 "Layout" at bounding box center [1092, 386] width 209 height 29
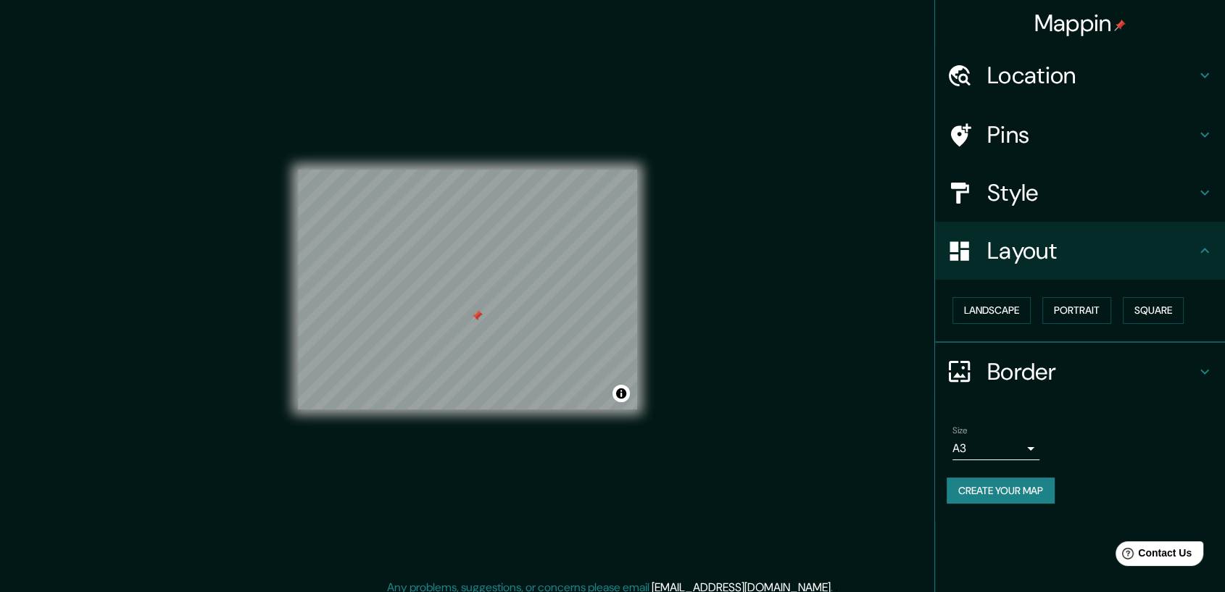
click at [1062, 260] on h4 "Layout" at bounding box center [1092, 250] width 209 height 29
click at [232, 294] on div "Mappin Location Pins Style Layout Landscape Portrait Square Border Choose a bor…" at bounding box center [612, 301] width 1225 height 603
